Goal: Answer question/provide support

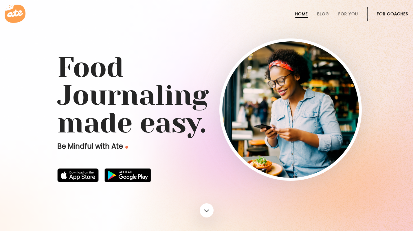
click at [385, 15] on link "For Coaches" at bounding box center [393, 14] width 32 height 5
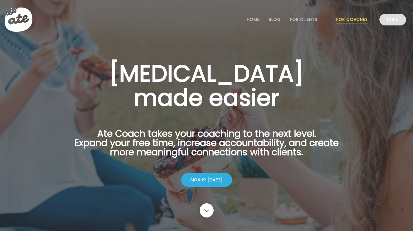
click at [396, 22] on link "Login" at bounding box center [393, 20] width 27 height 12
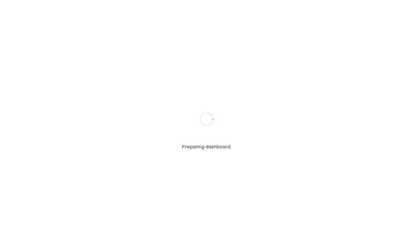
type input "**********"
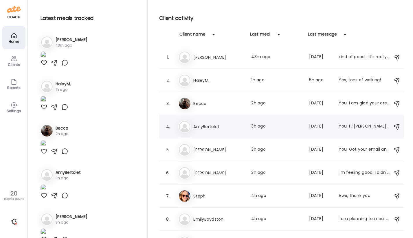
click at [229, 131] on div "Am AmyBertolet Last meal: 3h ago Last message: 2d ago You: Hi Amy! Keep up the …" at bounding box center [282, 126] width 208 height 13
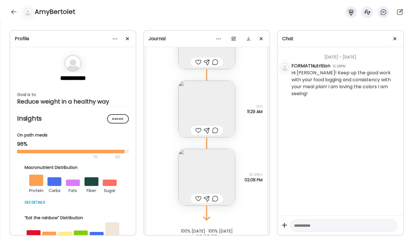
scroll to position [5580, 0]
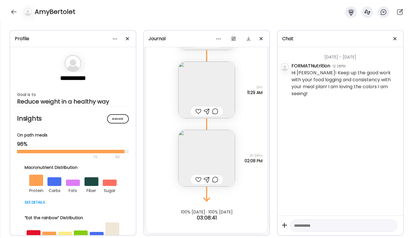
click at [212, 157] on img at bounding box center [206, 158] width 57 height 57
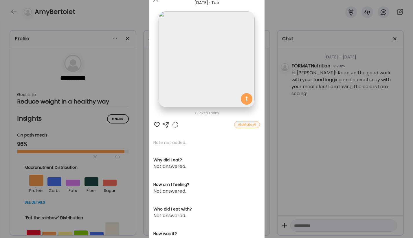
scroll to position [0, 0]
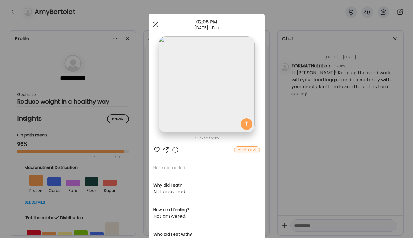
click at [154, 25] on div at bounding box center [156, 25] width 12 height 12
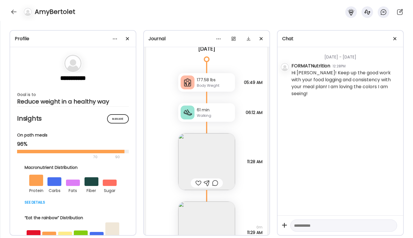
scroll to position [5442, 0]
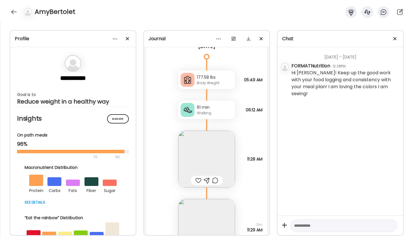
click at [224, 149] on img at bounding box center [206, 159] width 57 height 57
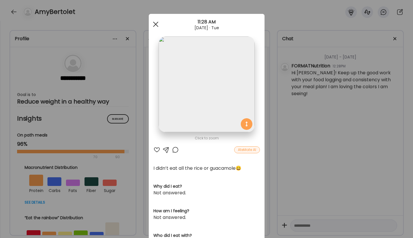
click at [157, 24] on div at bounding box center [156, 25] width 12 height 12
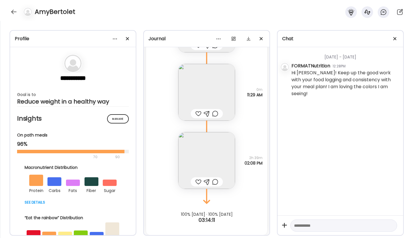
scroll to position [5580, 0]
click at [213, 154] on img at bounding box center [206, 158] width 57 height 57
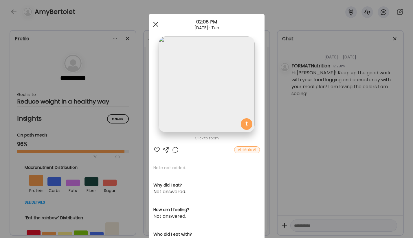
click at [155, 24] on div at bounding box center [156, 25] width 12 height 12
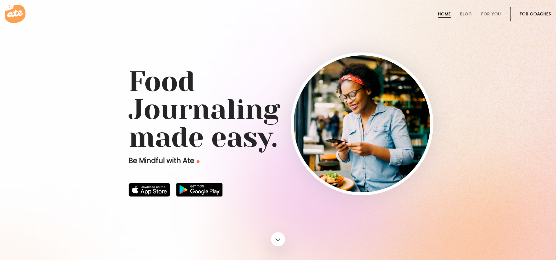
click at [529, 14] on link "For Coaches" at bounding box center [536, 14] width 32 height 5
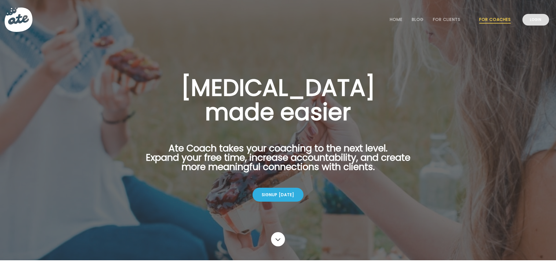
click at [542, 21] on link "Login" at bounding box center [535, 20] width 27 height 12
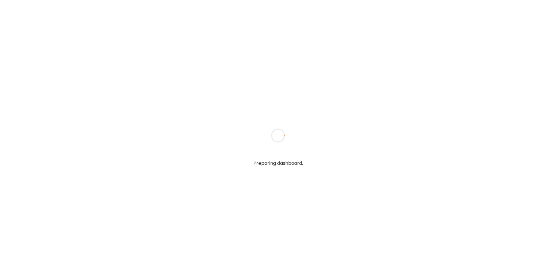
type input "**********"
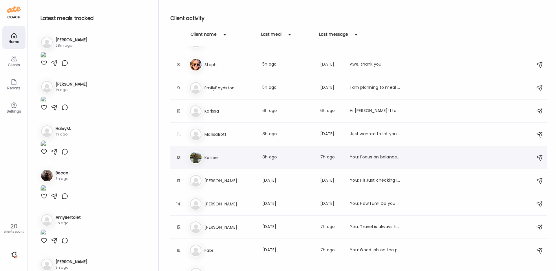
scroll to position [155, 0]
click at [310, 89] on div "Last meal: 5h ago" at bounding box center [287, 87] width 51 height 7
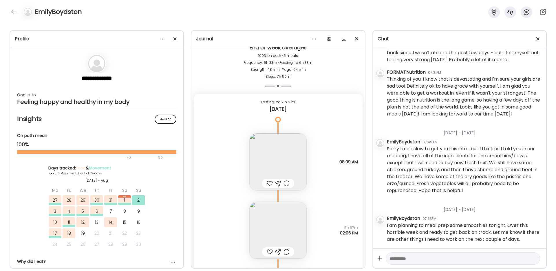
scroll to position [8311, 0]
click at [11, 10] on div at bounding box center [13, 11] width 9 height 9
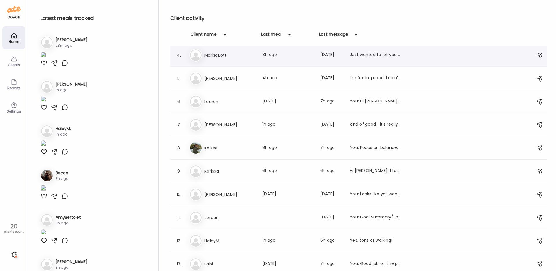
scroll to position [236, 0]
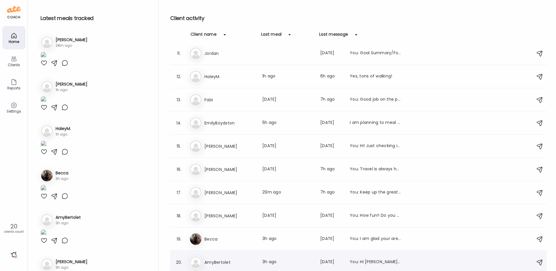
click at [245, 258] on h3 "AmyBertolet" at bounding box center [229, 261] width 51 height 7
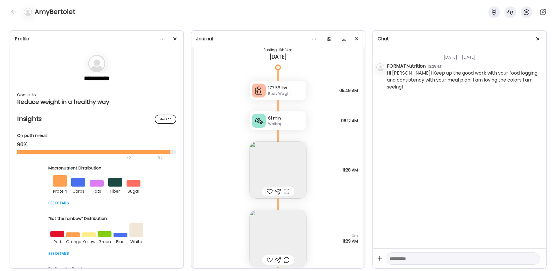
scroll to position [5432, 0]
click at [286, 167] on img at bounding box center [278, 169] width 57 height 57
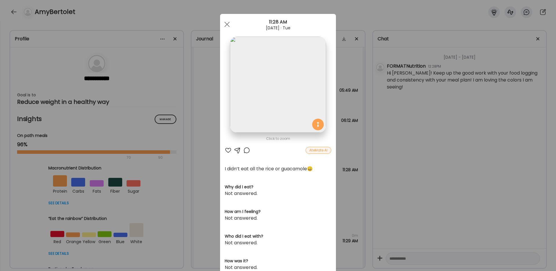
click at [288, 85] on img at bounding box center [278, 84] width 96 height 96
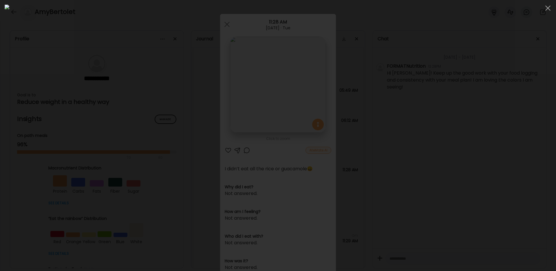
click at [179, 171] on img at bounding box center [278, 135] width 547 height 261
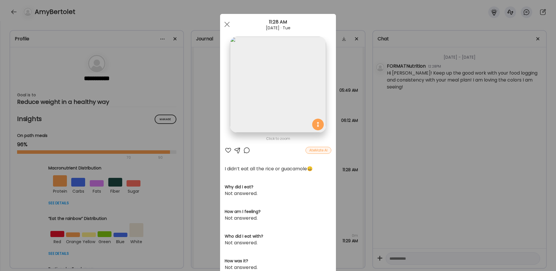
click at [255, 168] on div "I didn’t eat all the rice or guacamole😀" at bounding box center [278, 168] width 107 height 7
click at [246, 151] on div at bounding box center [246, 150] width 7 height 7
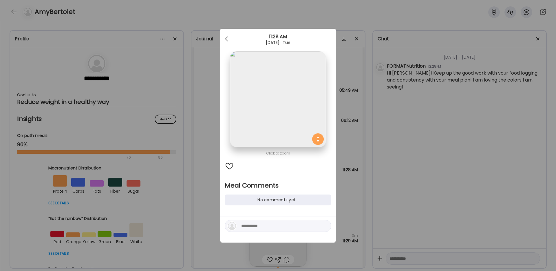
click at [253, 226] on textarea at bounding box center [280, 225] width 78 height 7
type textarea "**********"
click at [328, 226] on div at bounding box center [325, 226] width 8 height 8
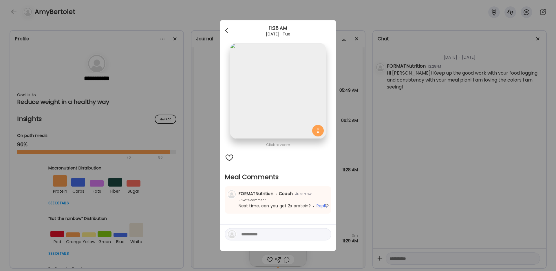
click at [225, 27] on div at bounding box center [227, 31] width 12 height 12
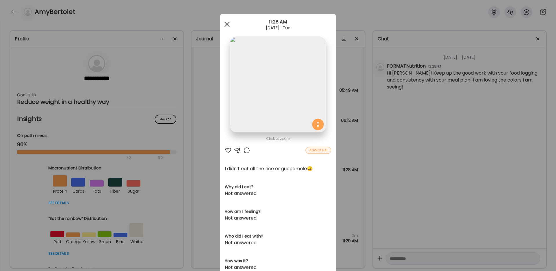
click at [228, 28] on div at bounding box center [227, 25] width 12 height 12
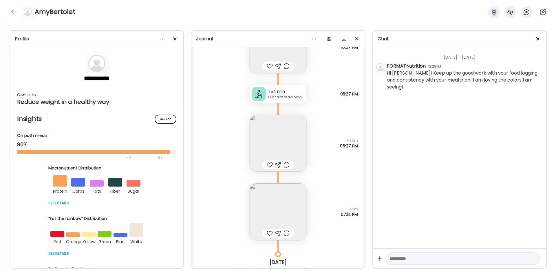
scroll to position [5170, 0]
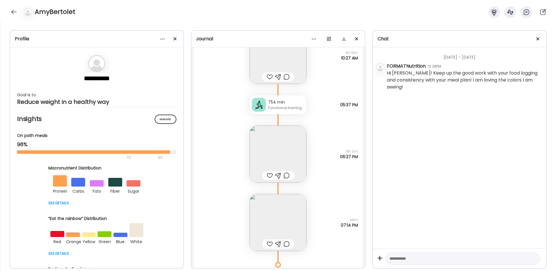
click at [261, 218] on img at bounding box center [278, 222] width 57 height 57
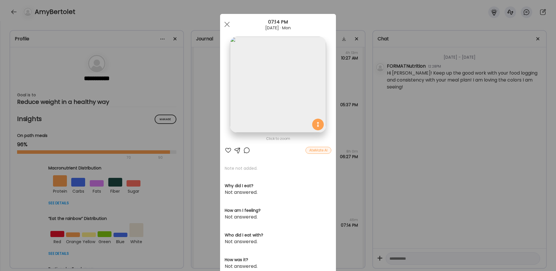
click at [271, 66] on img at bounding box center [278, 84] width 96 height 96
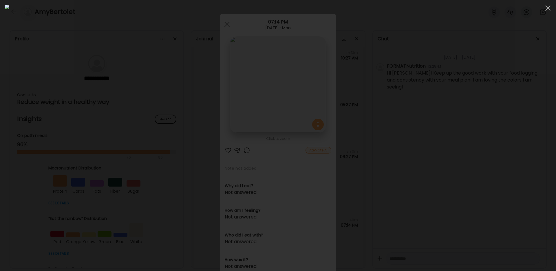
click at [138, 15] on div at bounding box center [278, 135] width 547 height 261
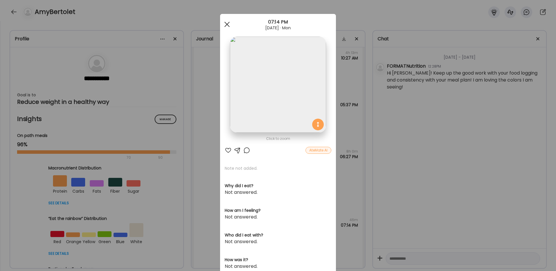
click at [226, 24] on span at bounding box center [226, 24] width 5 height 5
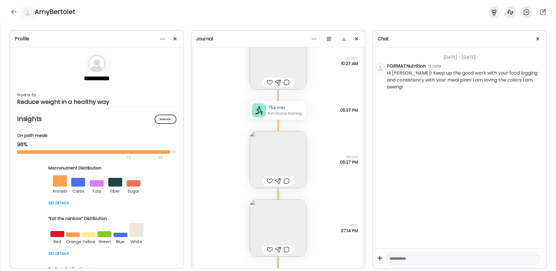
scroll to position [5164, 0]
click at [285, 166] on img at bounding box center [278, 159] width 57 height 57
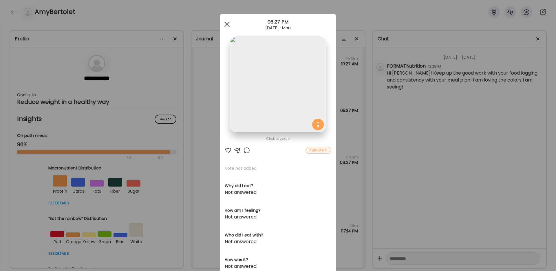
click at [229, 23] on div at bounding box center [227, 25] width 12 height 12
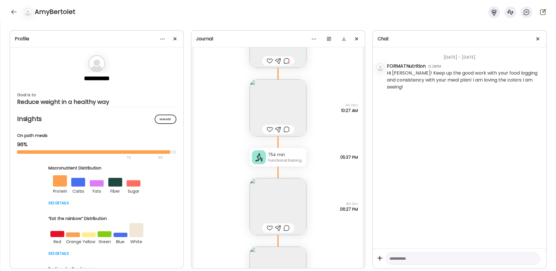
scroll to position [5114, 0]
click at [279, 114] on img at bounding box center [278, 111] width 57 height 57
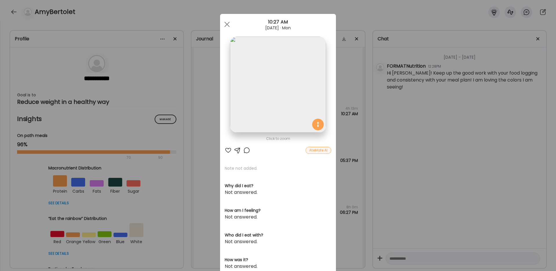
click at [273, 92] on img at bounding box center [278, 84] width 96 height 96
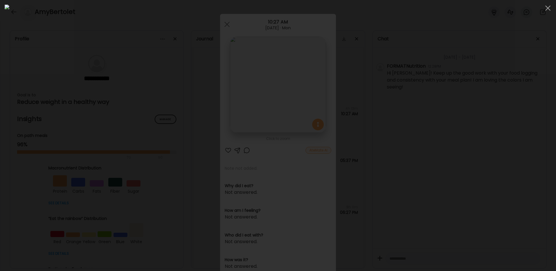
click at [126, 65] on div at bounding box center [278, 135] width 547 height 261
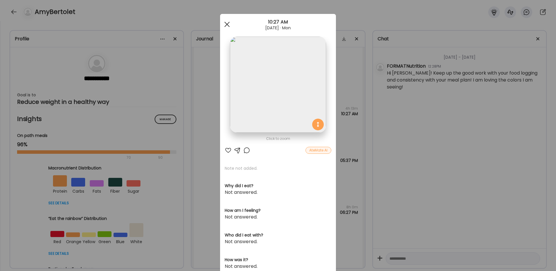
click at [228, 23] on span at bounding box center [226, 24] width 5 height 5
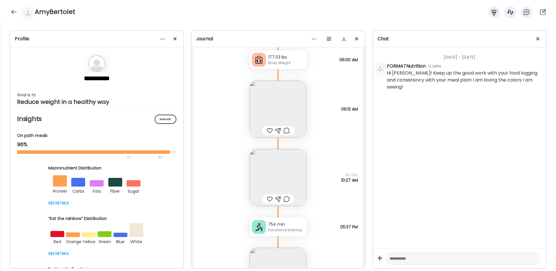
scroll to position [5049, 0]
click at [275, 119] on img at bounding box center [278, 108] width 57 height 57
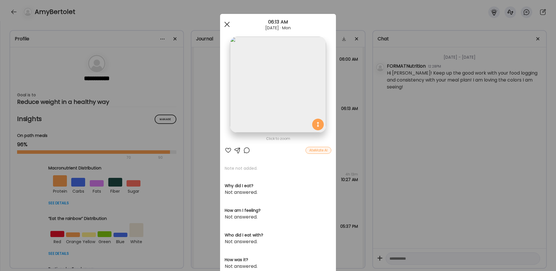
click at [228, 23] on span at bounding box center [226, 24] width 5 height 5
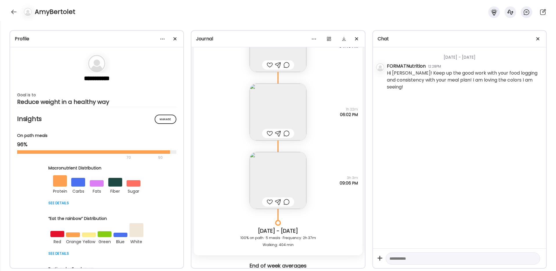
scroll to position [4740, 0]
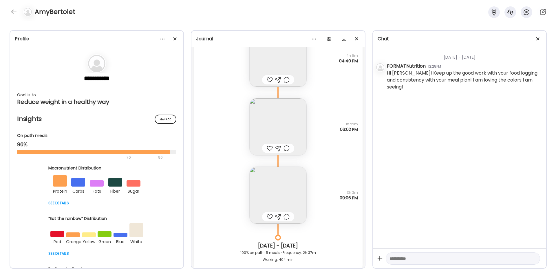
click at [277, 192] on img at bounding box center [278, 195] width 57 height 57
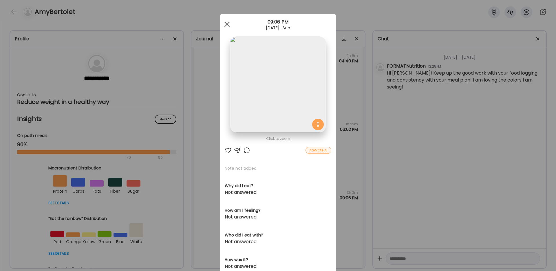
click at [230, 25] on div at bounding box center [227, 25] width 12 height 12
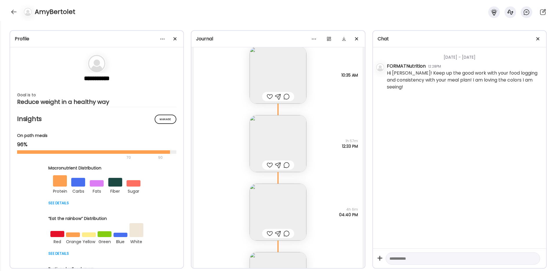
scroll to position [4588, 0]
click at [277, 127] on img at bounding box center [278, 141] width 57 height 57
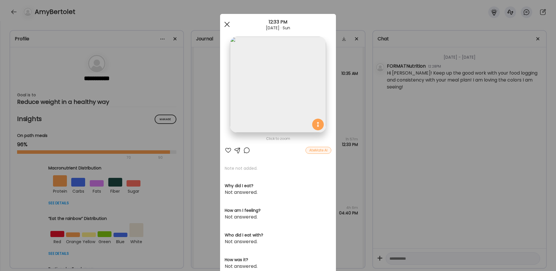
click at [227, 24] on span at bounding box center [226, 24] width 5 height 5
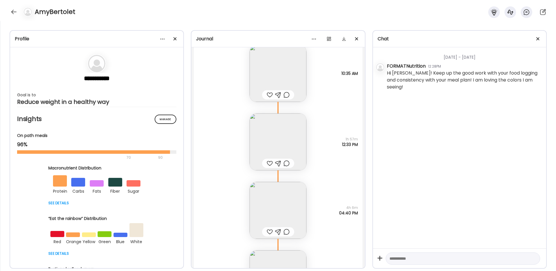
click at [274, 189] on img at bounding box center [278, 210] width 57 height 57
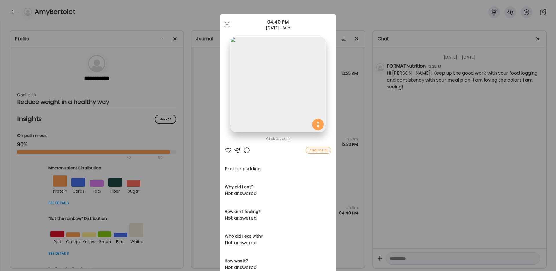
click at [345, 6] on div "Ate Coach Dashboard Wahoo! It’s official Take a moment to set up your Coach Pro…" at bounding box center [278, 135] width 556 height 271
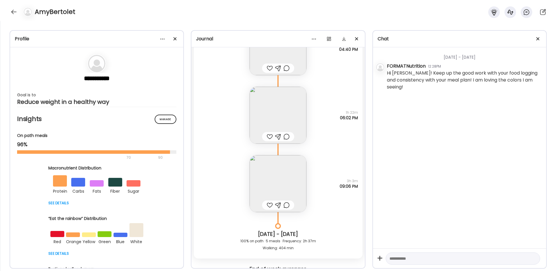
scroll to position [4753, 0]
click at [262, 162] on img at bounding box center [278, 181] width 57 height 57
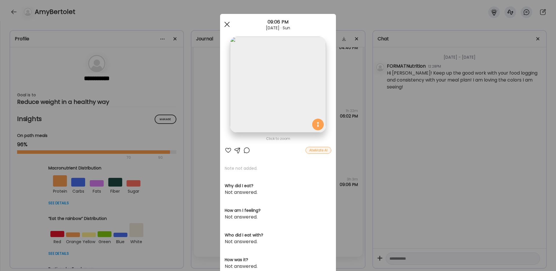
click at [226, 25] on span at bounding box center [226, 24] width 5 height 5
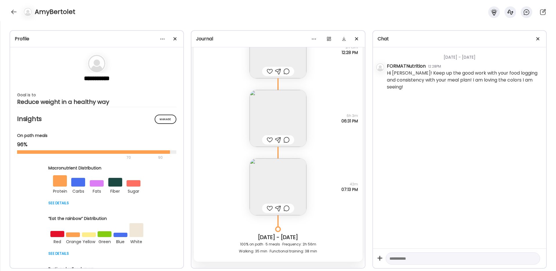
scroll to position [4207, 0]
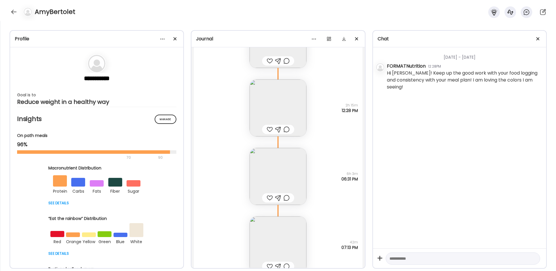
click at [286, 170] on img at bounding box center [278, 176] width 57 height 57
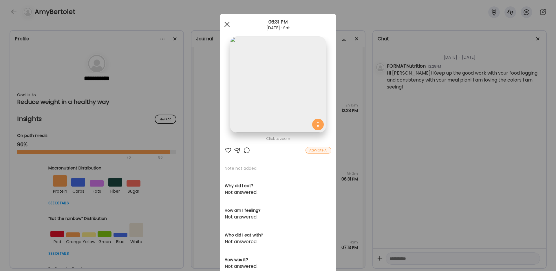
click at [225, 22] on span at bounding box center [226, 24] width 5 height 5
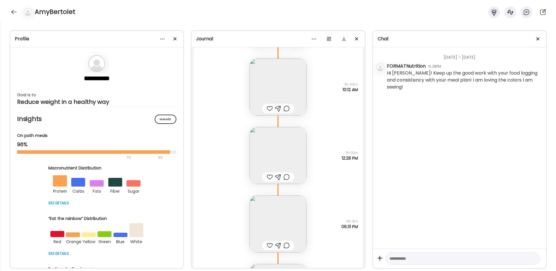
scroll to position [4157, 0]
click at [265, 163] on img at bounding box center [278, 157] width 57 height 57
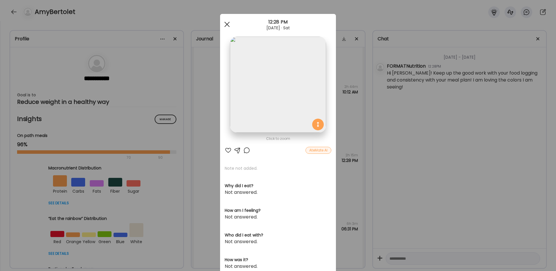
click at [228, 24] on div at bounding box center [227, 25] width 12 height 12
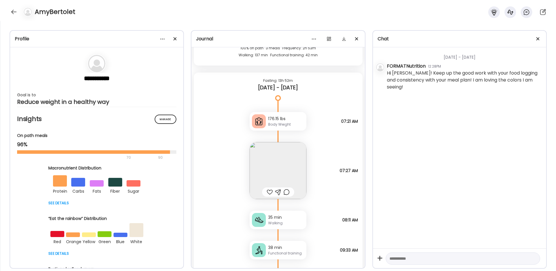
scroll to position [3950, 0]
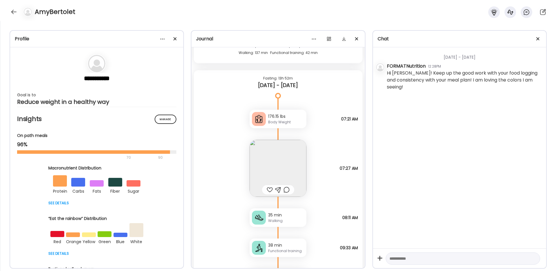
click at [272, 154] on img at bounding box center [278, 168] width 57 height 57
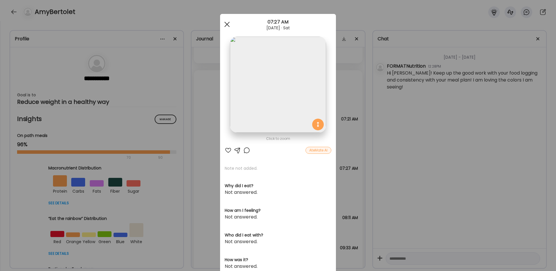
click at [225, 23] on span at bounding box center [226, 24] width 5 height 5
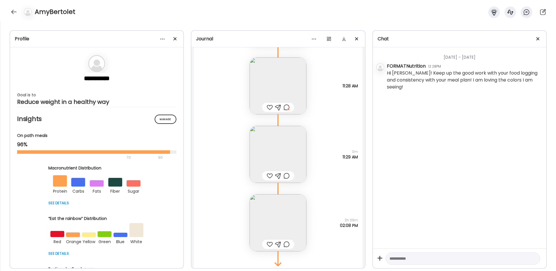
scroll to position [5516, 0]
click at [278, 223] on img at bounding box center [278, 222] width 57 height 57
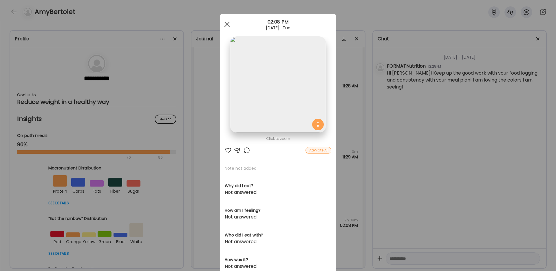
click at [228, 25] on span at bounding box center [226, 24] width 5 height 5
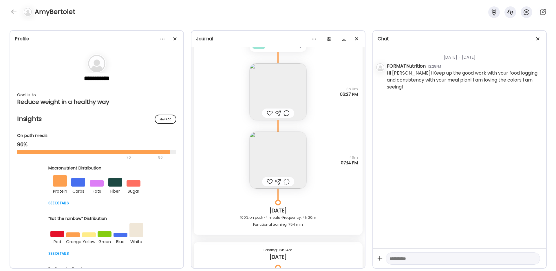
scroll to position [5231, 0]
click at [270, 155] on img at bounding box center [278, 160] width 57 height 57
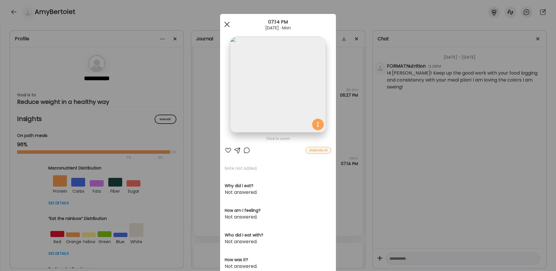
click at [229, 24] on div at bounding box center [227, 25] width 12 height 12
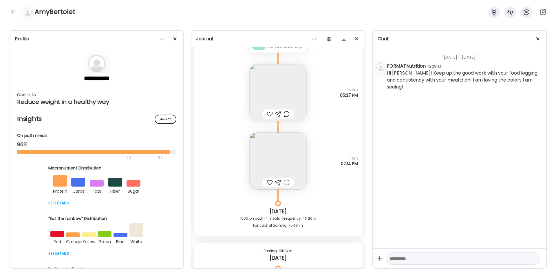
click at [287, 183] on div at bounding box center [287, 182] width 6 height 7
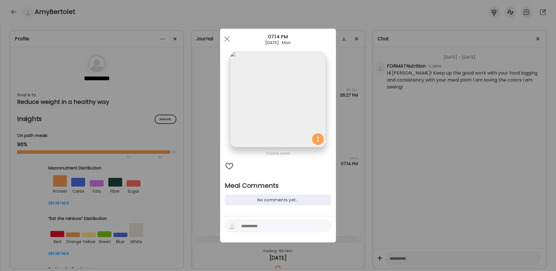
click at [258, 229] on div at bounding box center [278, 226] width 107 height 12
click at [258, 225] on textarea at bounding box center [280, 225] width 78 height 7
type textarea "**********"
click at [324, 227] on div at bounding box center [325, 226] width 8 height 8
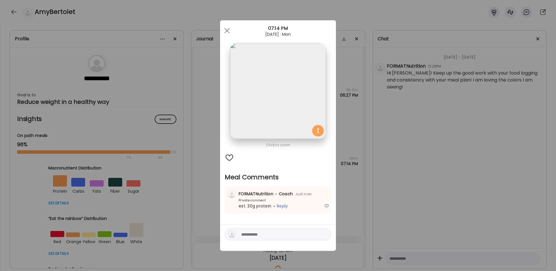
click at [361, 187] on div "Ate Coach Dashboard Wahoo! It’s official Take a moment to set up your Coach Pro…" at bounding box center [278, 135] width 556 height 271
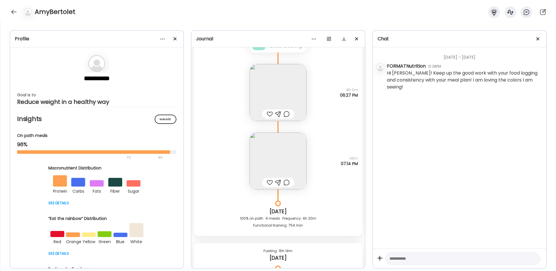
click at [288, 115] on div at bounding box center [287, 113] width 6 height 7
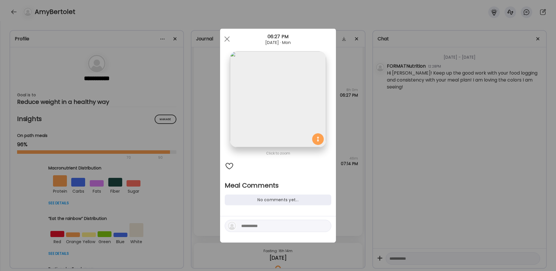
click at [266, 225] on textarea at bounding box center [280, 225] width 78 height 7
type textarea "**********"
click at [325, 226] on div at bounding box center [325, 226] width 8 height 8
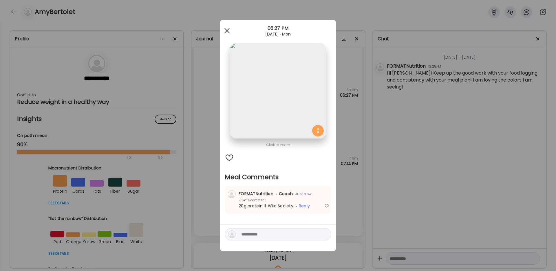
click at [229, 31] on div at bounding box center [227, 31] width 12 height 12
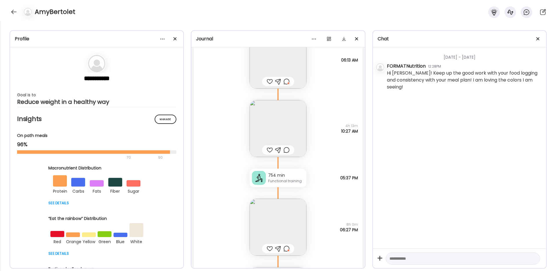
scroll to position [5097, 0]
click at [282, 133] on img at bounding box center [278, 128] width 57 height 57
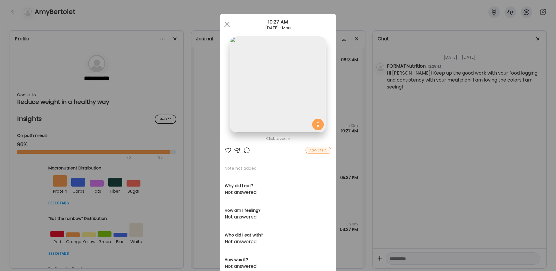
click at [273, 103] on img at bounding box center [278, 84] width 96 height 96
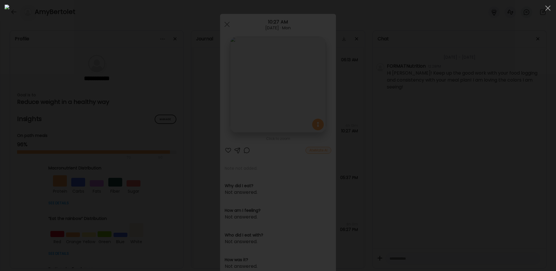
click at [414, 87] on div at bounding box center [278, 135] width 547 height 261
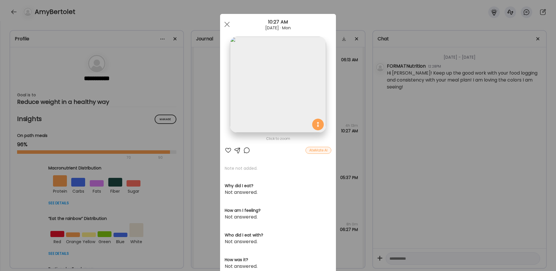
click at [250, 150] on div at bounding box center [246, 150] width 7 height 7
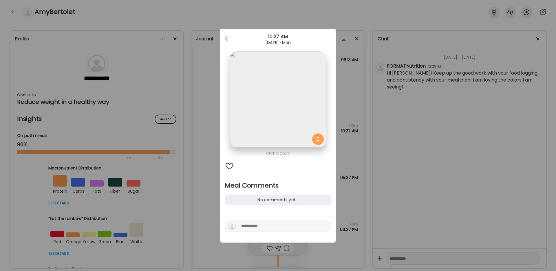
click at [264, 223] on textarea at bounding box center [280, 225] width 78 height 7
type textarea "**********"
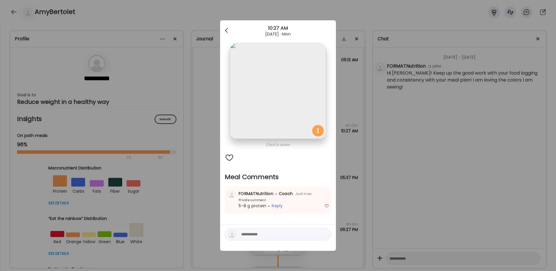
click at [227, 31] on span at bounding box center [226, 29] width 3 height 3
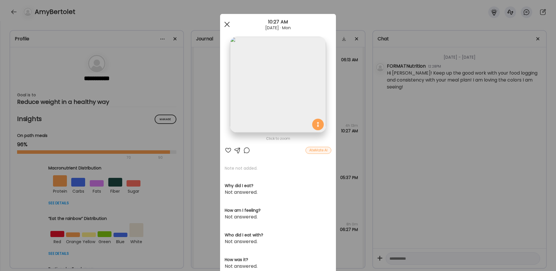
click at [228, 26] on div at bounding box center [227, 25] width 12 height 12
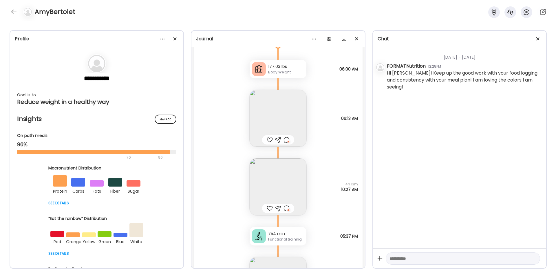
scroll to position [5037, 0]
click at [288, 121] on img at bounding box center [278, 120] width 57 height 57
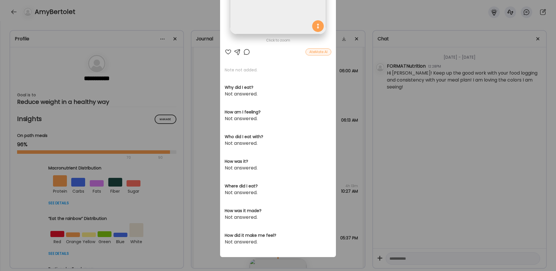
scroll to position [0, 0]
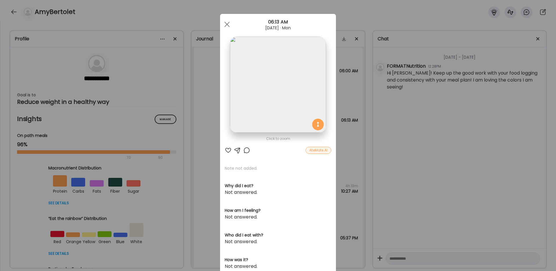
click at [246, 150] on div at bounding box center [246, 150] width 7 height 7
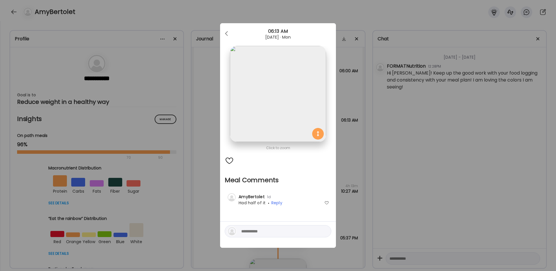
click at [252, 228] on textarea at bounding box center [280, 230] width 78 height 7
type textarea "**********"
click at [325, 231] on div at bounding box center [325, 231] width 8 height 8
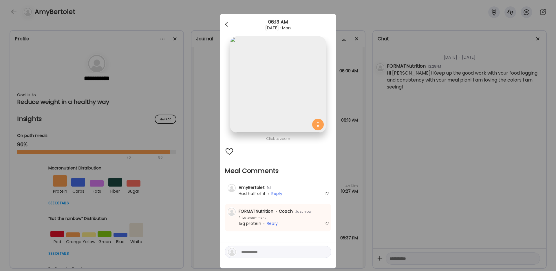
click at [226, 24] on span at bounding box center [226, 23] width 3 height 3
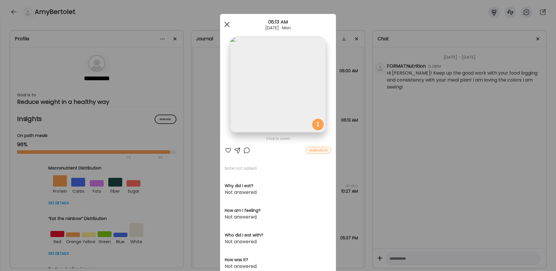
click at [228, 23] on div at bounding box center [227, 25] width 12 height 12
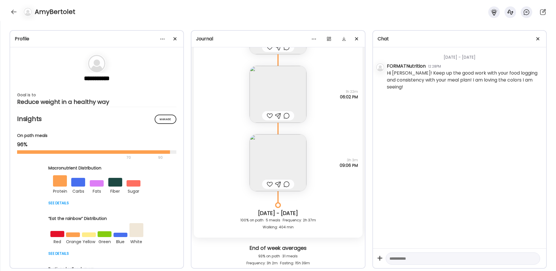
scroll to position [4773, 0]
click at [280, 175] on img at bounding box center [278, 161] width 57 height 57
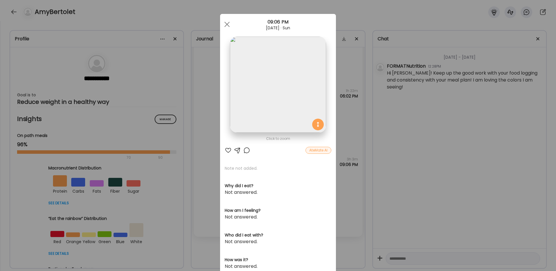
click at [246, 149] on div at bounding box center [246, 150] width 7 height 7
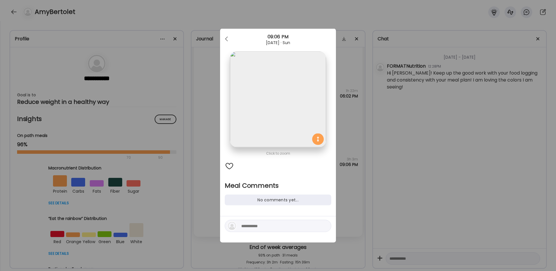
click at [260, 225] on textarea at bounding box center [280, 225] width 78 height 7
type textarea "**********"
click at [326, 225] on div at bounding box center [325, 226] width 8 height 8
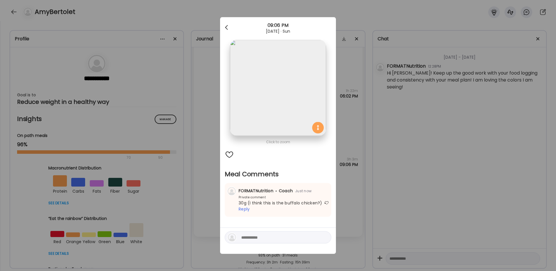
click at [226, 29] on div at bounding box center [227, 28] width 12 height 12
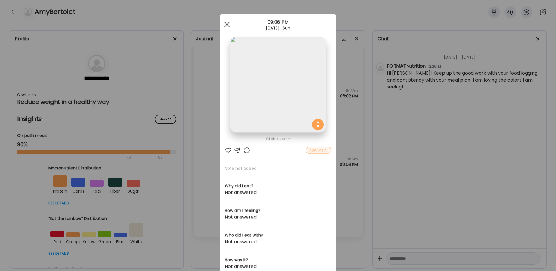
click at [229, 23] on div at bounding box center [227, 25] width 12 height 12
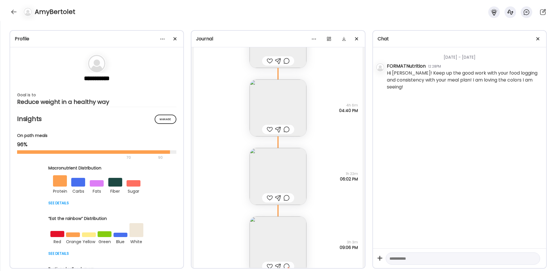
scroll to position [4651, 0]
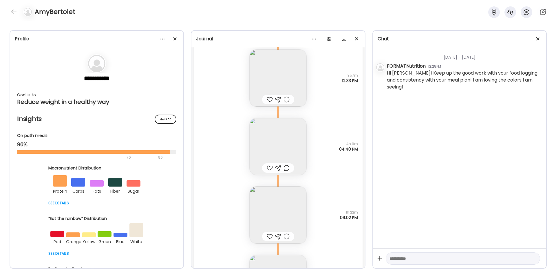
click at [284, 143] on img at bounding box center [278, 146] width 57 height 57
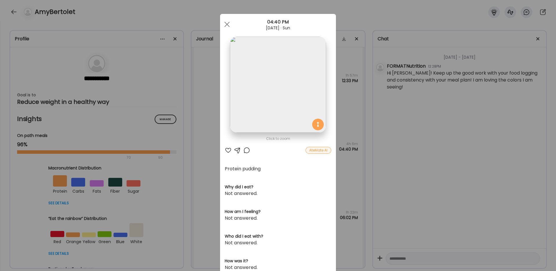
click at [247, 151] on div at bounding box center [246, 150] width 7 height 7
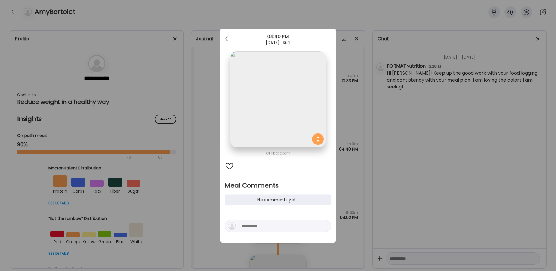
click at [263, 225] on textarea at bounding box center [280, 225] width 78 height 7
type textarea "**********"
click at [324, 226] on div at bounding box center [325, 226] width 8 height 8
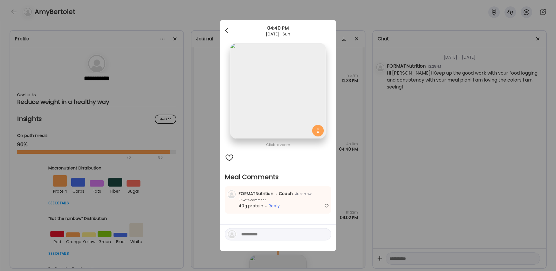
click at [224, 28] on div at bounding box center [227, 31] width 12 height 12
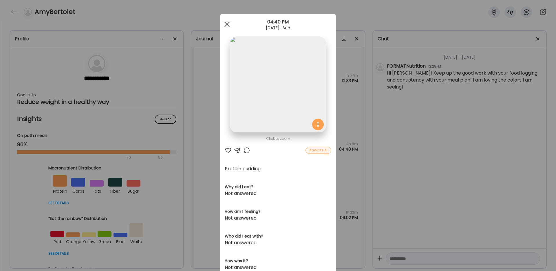
click at [229, 25] on div at bounding box center [227, 25] width 12 height 12
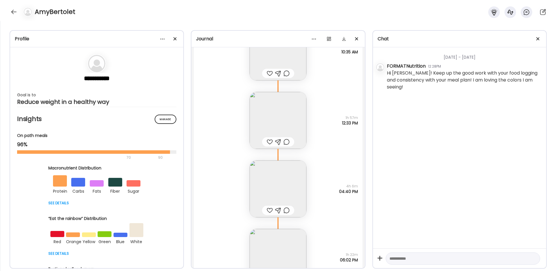
scroll to position [4607, 0]
click at [272, 125] on img at bounding box center [278, 122] width 57 height 57
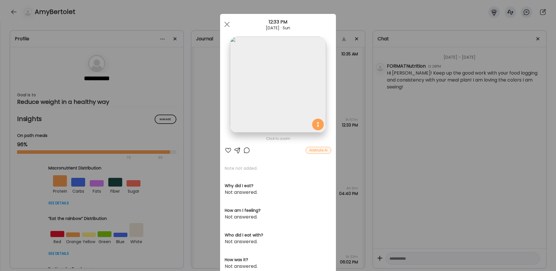
click at [249, 149] on div at bounding box center [246, 150] width 7 height 7
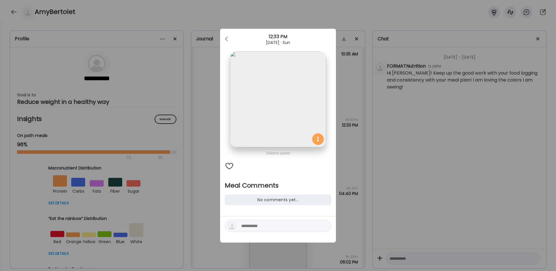
click at [257, 226] on textarea at bounding box center [280, 225] width 78 height 7
type textarea "******"
click at [327, 226] on div at bounding box center [325, 226] width 8 height 8
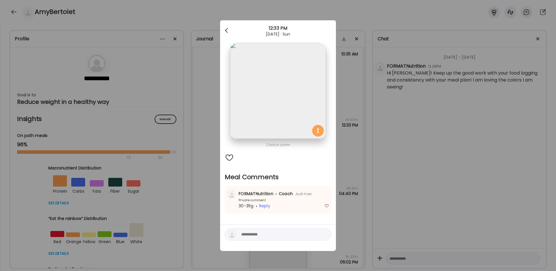
click at [225, 33] on div at bounding box center [227, 31] width 12 height 12
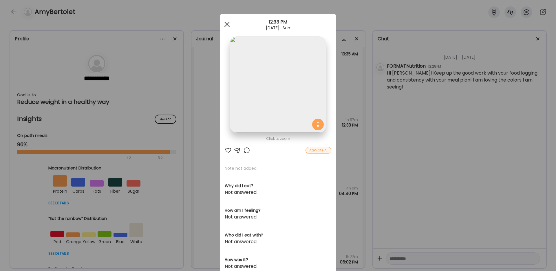
click at [223, 22] on div at bounding box center [227, 25] width 12 height 12
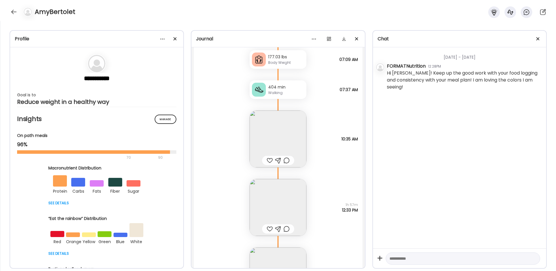
scroll to position [4521, 0]
click at [268, 140] on img at bounding box center [278, 140] width 57 height 57
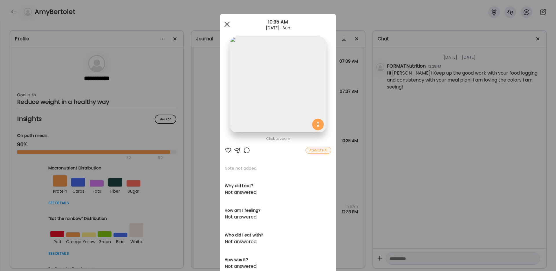
click at [226, 24] on span at bounding box center [226, 24] width 5 height 5
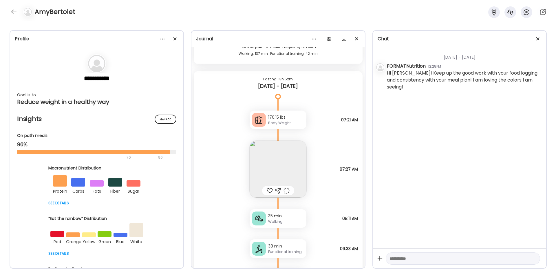
scroll to position [3922, 0]
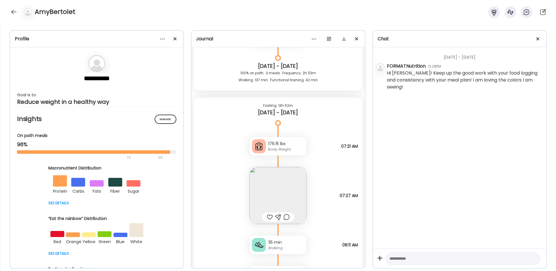
click at [287, 190] on img at bounding box center [278, 195] width 57 height 57
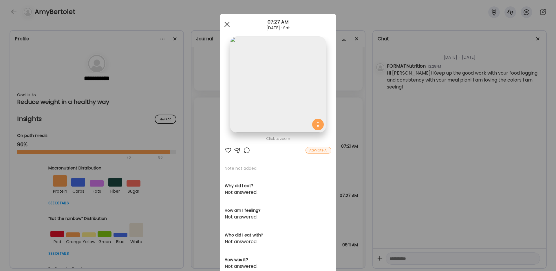
click at [227, 26] on div at bounding box center [227, 25] width 12 height 12
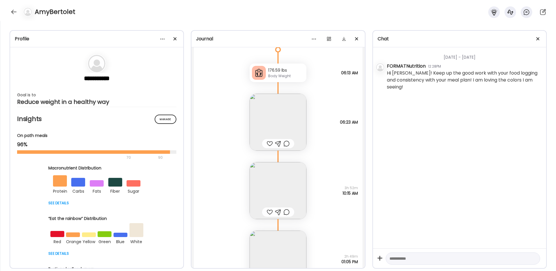
scroll to position [2957, 0]
click at [282, 120] on img at bounding box center [278, 125] width 57 height 57
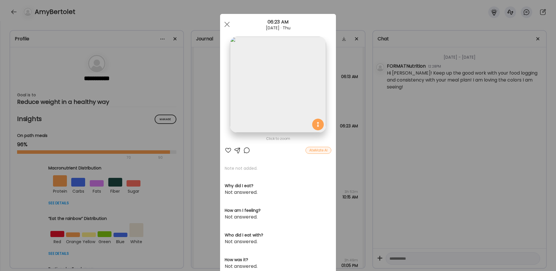
click at [214, 86] on div "Ate Coach Dashboard Wahoo! It’s official Take a moment to set up your Coach Pro…" at bounding box center [278, 135] width 556 height 271
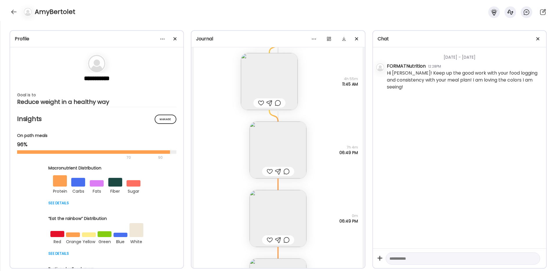
scroll to position [538, 0]
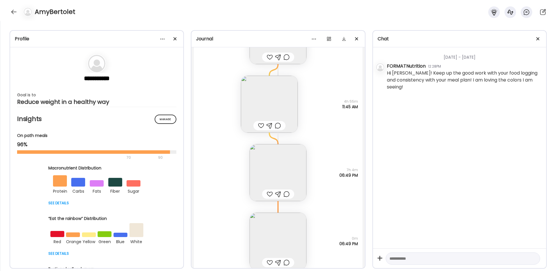
click at [269, 174] on img at bounding box center [278, 172] width 57 height 57
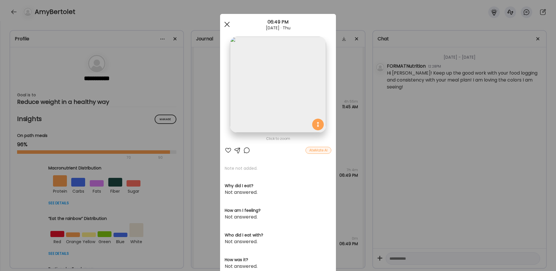
click at [227, 22] on div at bounding box center [227, 25] width 12 height 12
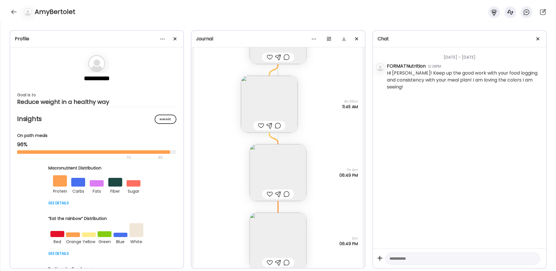
click at [263, 91] on img at bounding box center [269, 104] width 57 height 57
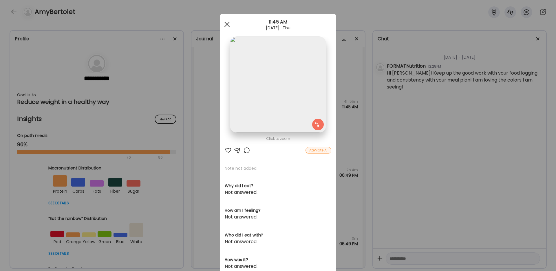
click at [227, 24] on span at bounding box center [226, 24] width 5 height 5
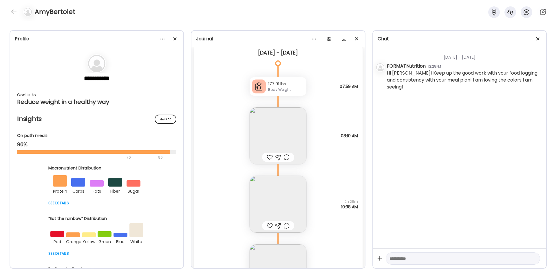
scroll to position [1012, 0]
